Goal: Task Accomplishment & Management: Manage account settings

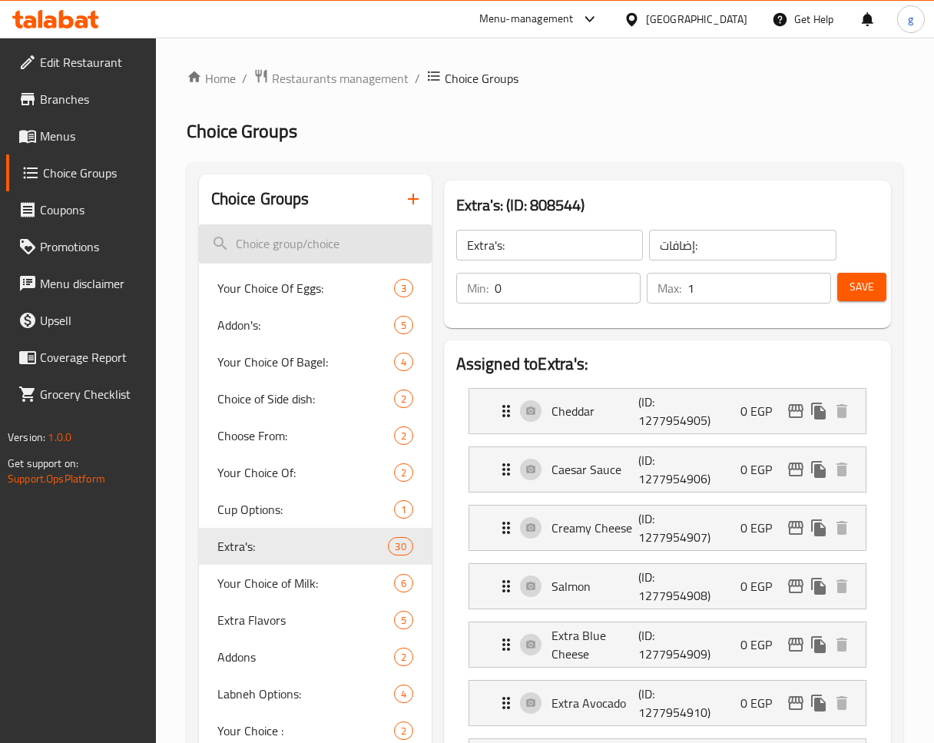
click at [291, 252] on input "search" at bounding box center [315, 243] width 233 height 39
paste input "Changes of Add to Avocado Juice:"
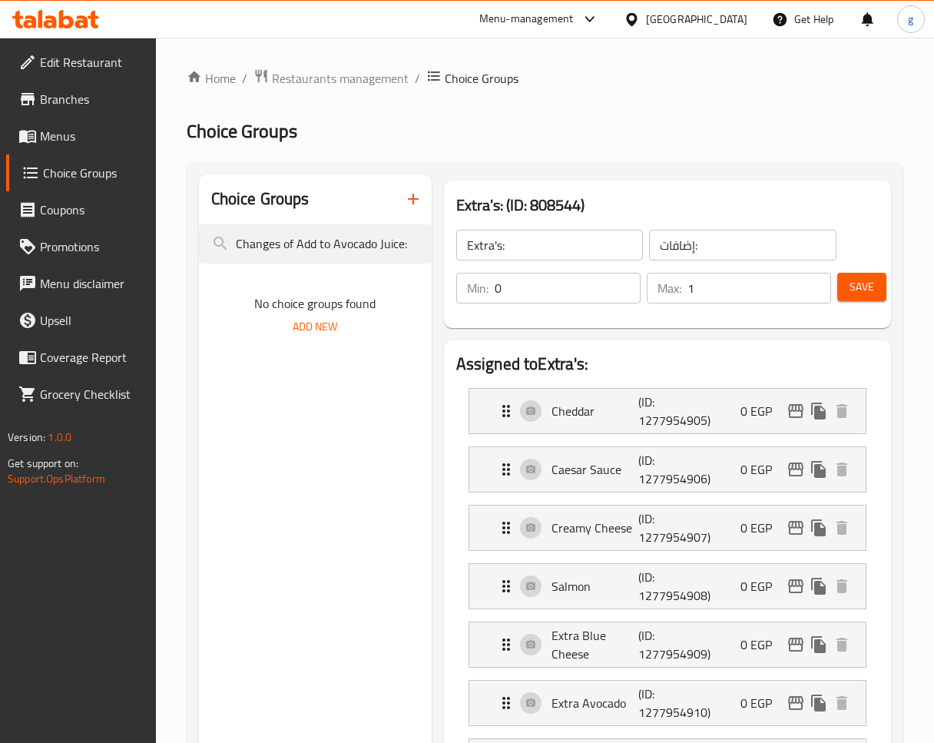
type input "Changes of Add to Avocado Juice:"
click at [276, 130] on span "Choice Groups" at bounding box center [242, 131] width 111 height 35
click at [315, 78] on span "Restaurants management" at bounding box center [340, 78] width 137 height 18
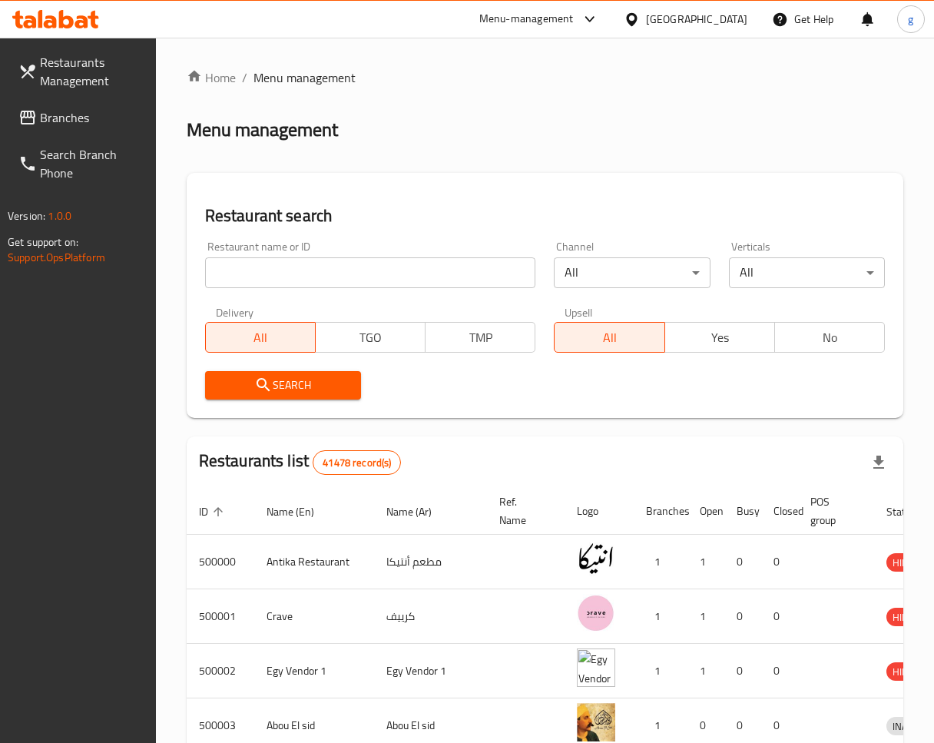
click at [44, 108] on span "Branches" at bounding box center [92, 117] width 104 height 18
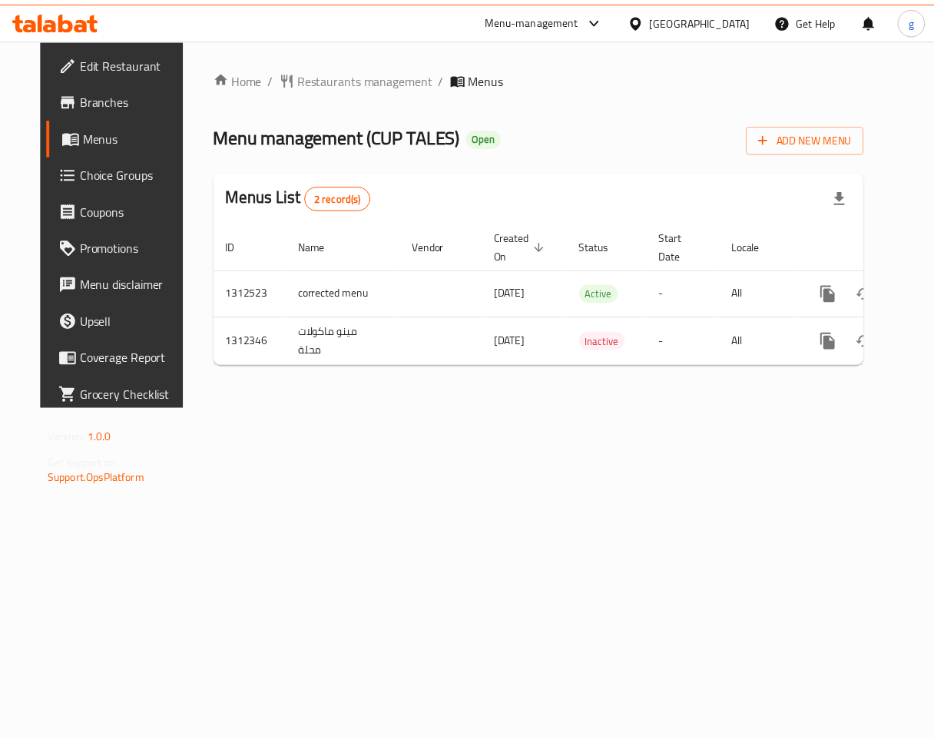
scroll to position [0, 37]
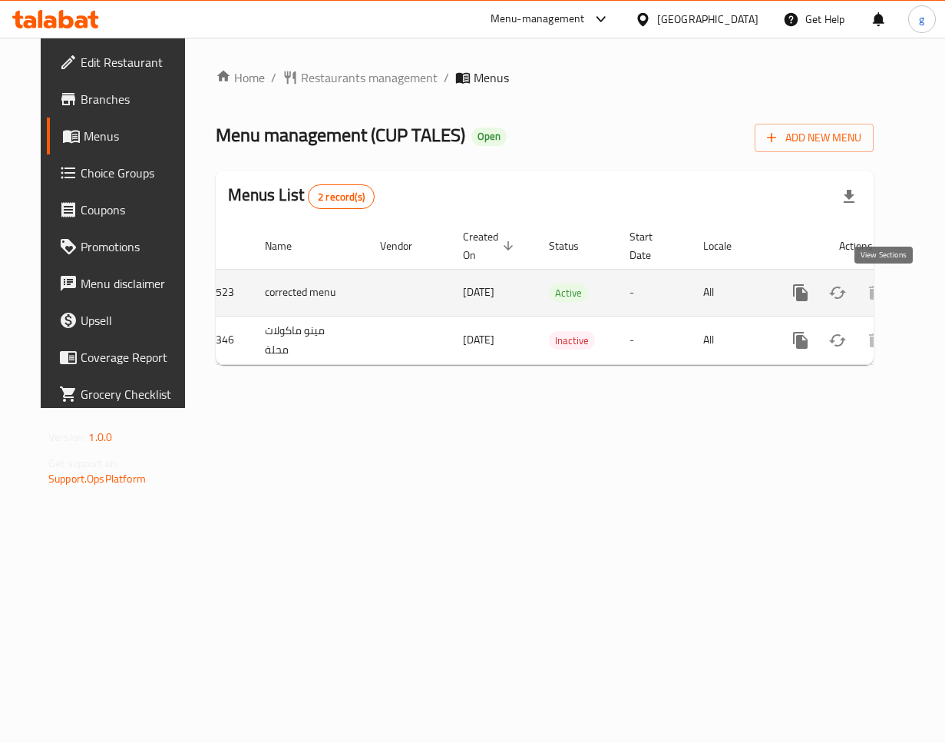
click at [902, 293] on icon "enhanced table" at bounding box center [911, 292] width 18 height 18
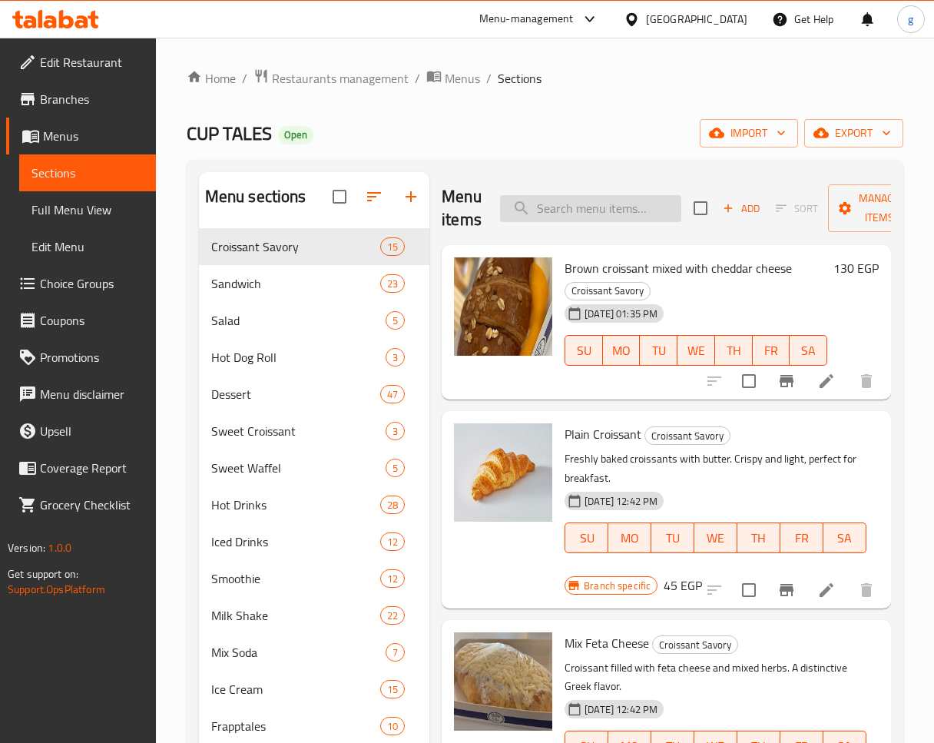
click at [575, 207] on input "search" at bounding box center [590, 208] width 181 height 27
paste input "Add to Avocado Juice"
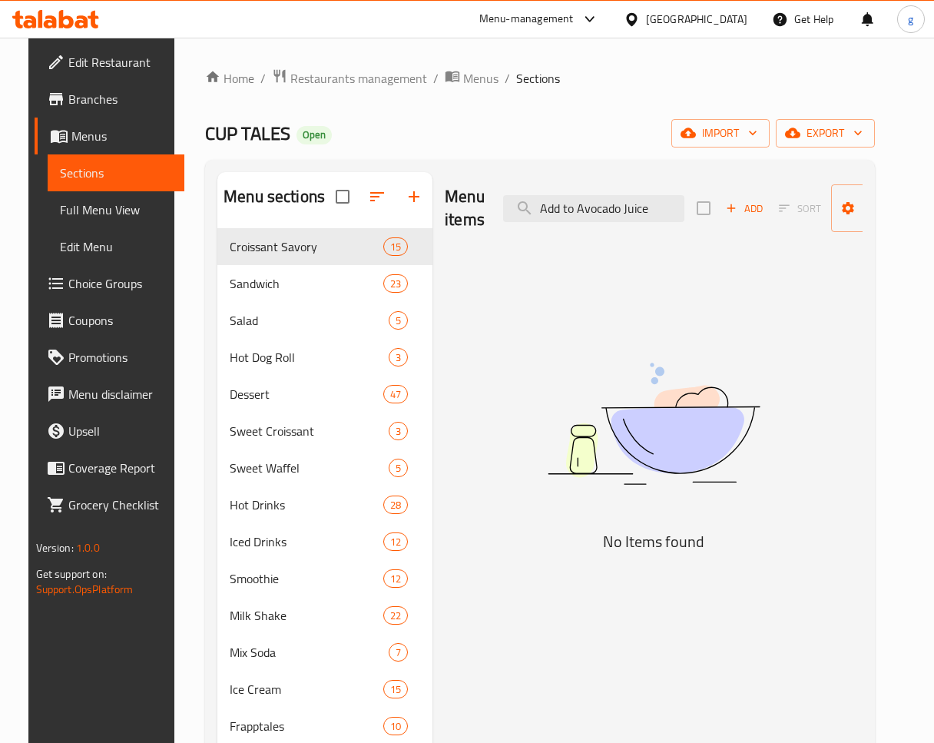
type input "Add to Avocado Juice"
click at [70, 289] on span "Choice Groups" at bounding box center [120, 283] width 104 height 18
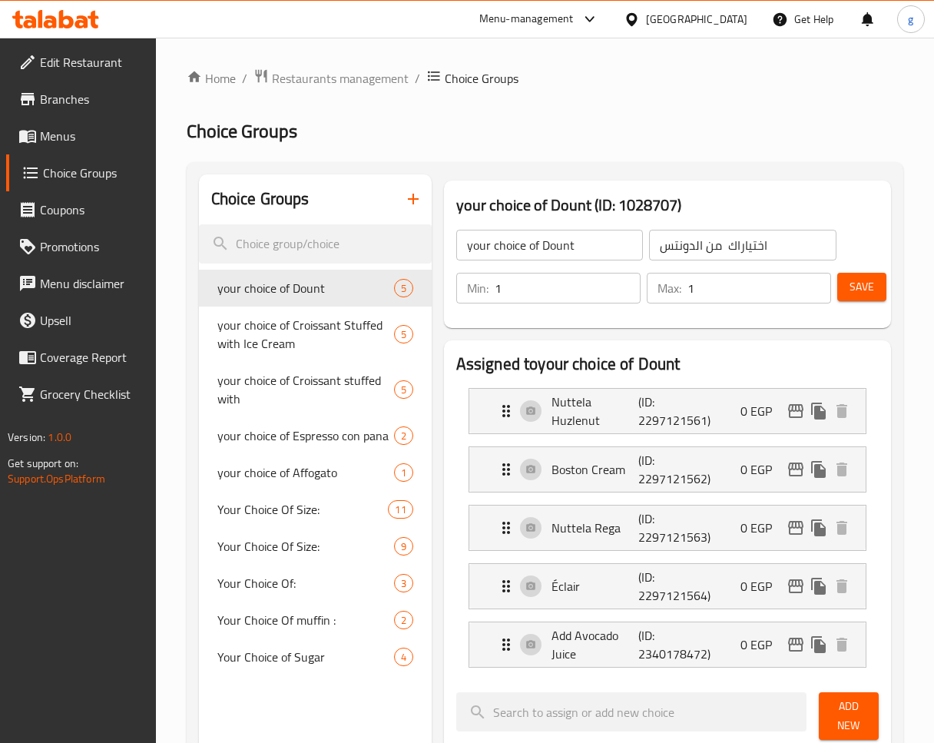
click at [299, 251] on div at bounding box center [467, 371] width 934 height 743
click at [321, 228] on input "search" at bounding box center [315, 243] width 233 height 39
click at [324, 242] on input "search" at bounding box center [315, 243] width 233 height 39
paste input "Add to Avocado Juice"
type input "Add to Avocado Juice"
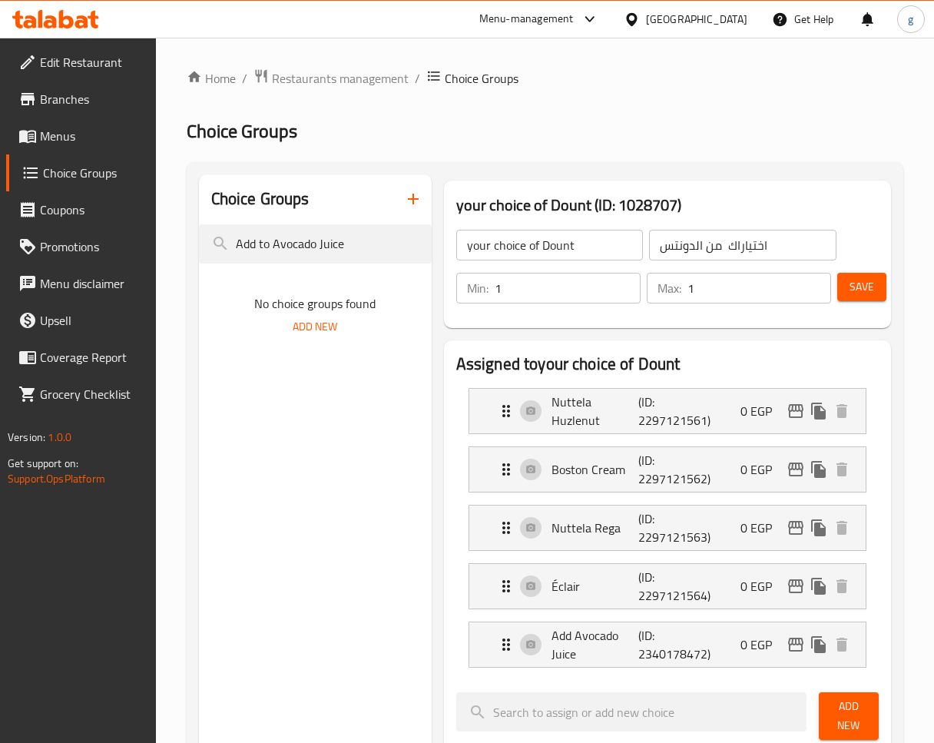
drag, startPoint x: 359, startPoint y: 252, endPoint x: 78, endPoint y: 223, distance: 282.6
click at [78, 223] on div "Edit Restaurant Branches Menus Choice Groups Coupons Promotions Menu disclaimer…" at bounding box center [467, 729] width 934 height 1382
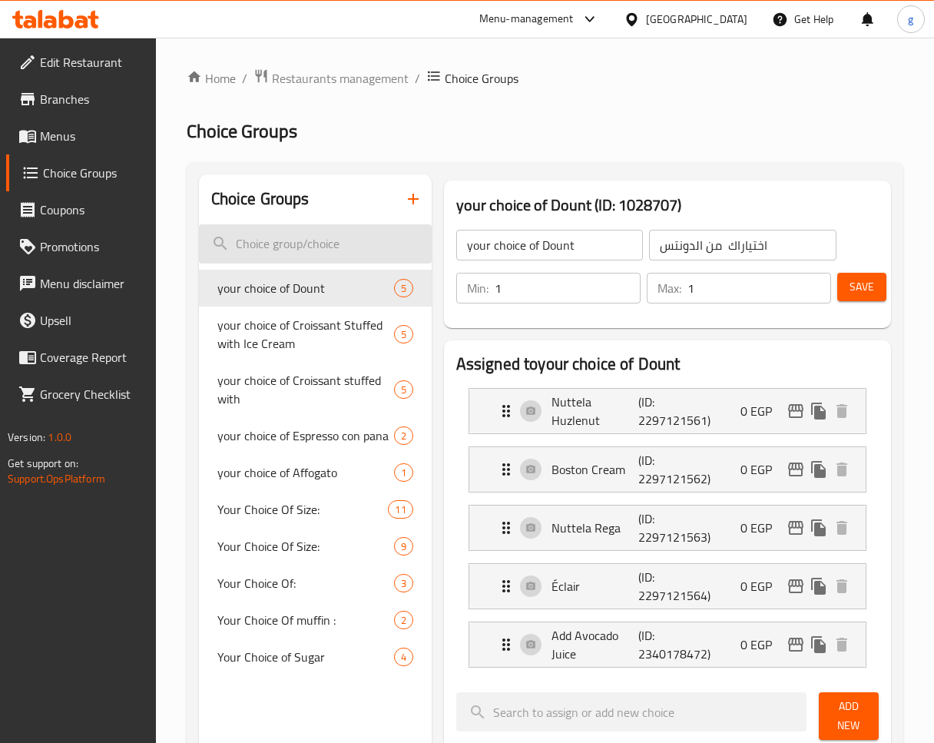
click at [313, 241] on input "search" at bounding box center [315, 243] width 233 height 39
paste input "Add to Avocado"
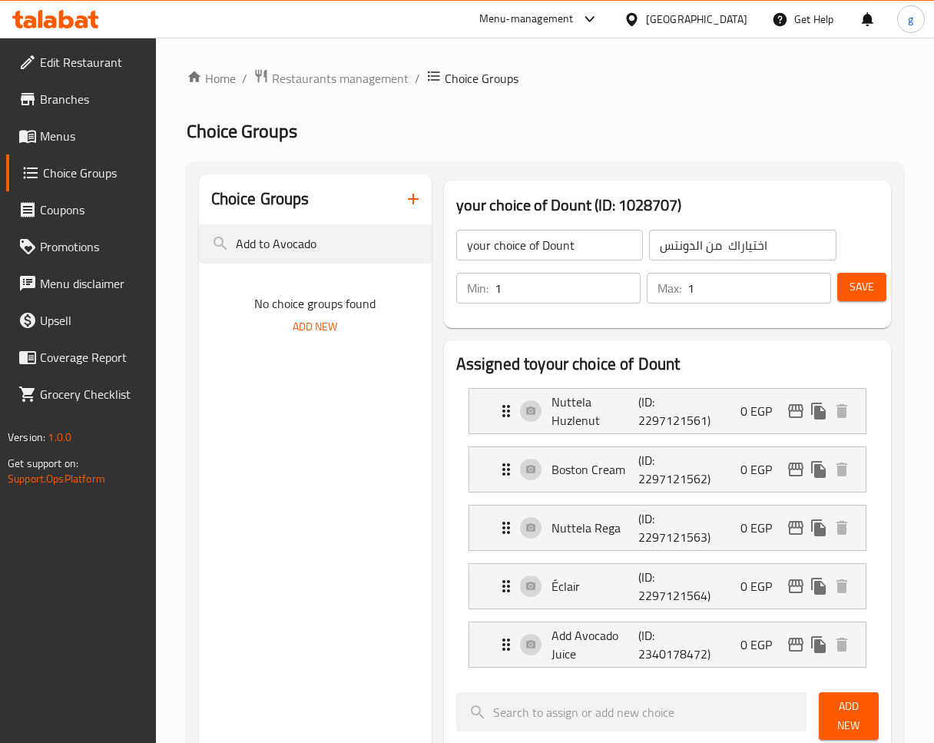
type input "Add to Avocado"
click at [339, 74] on span "Restaurants management" at bounding box center [340, 78] width 137 height 18
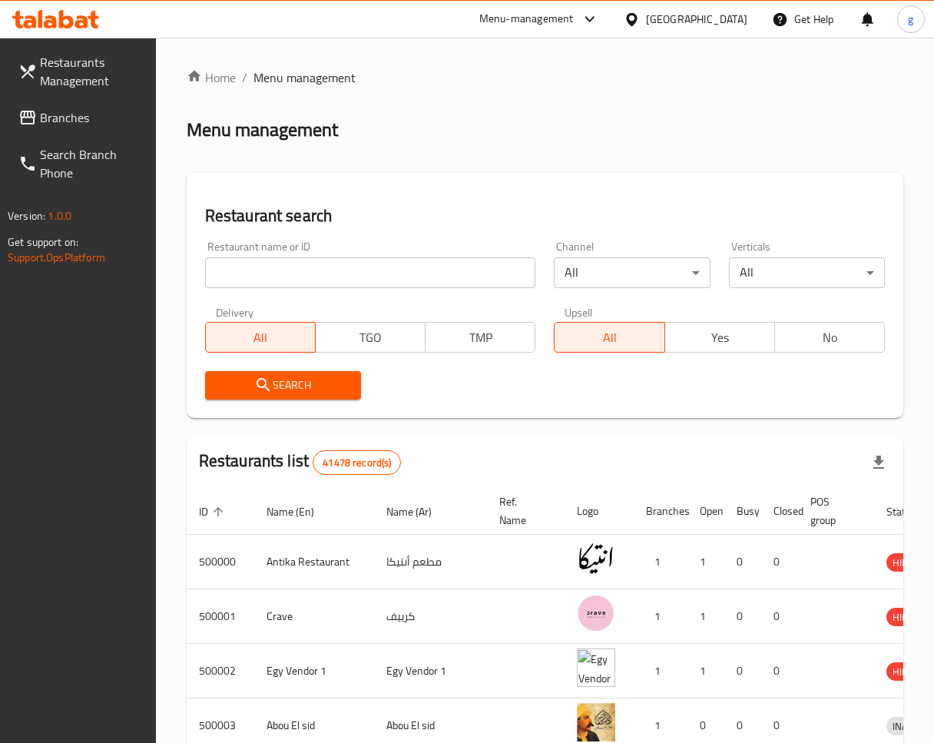
click at [87, 124] on span "Branches" at bounding box center [92, 117] width 104 height 18
